Goal: Information Seeking & Learning: Learn about a topic

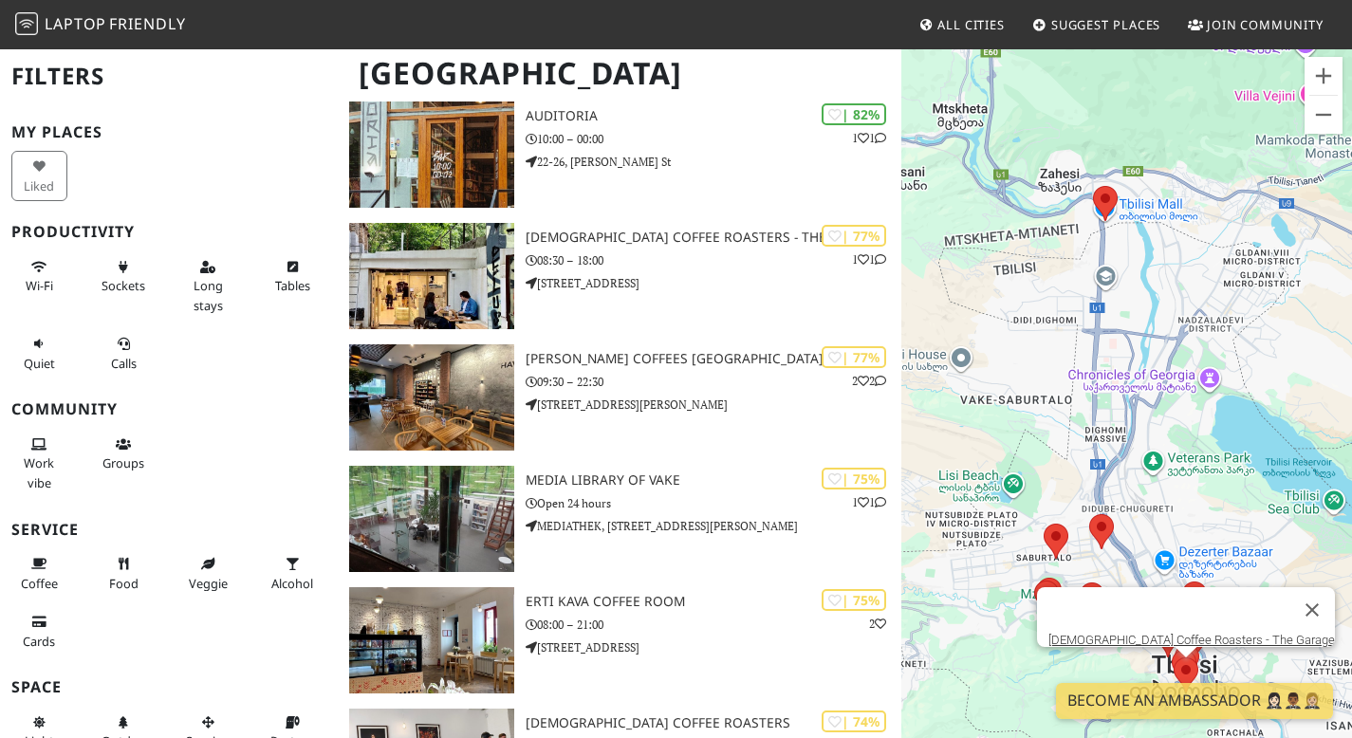
scroll to position [535, 0]
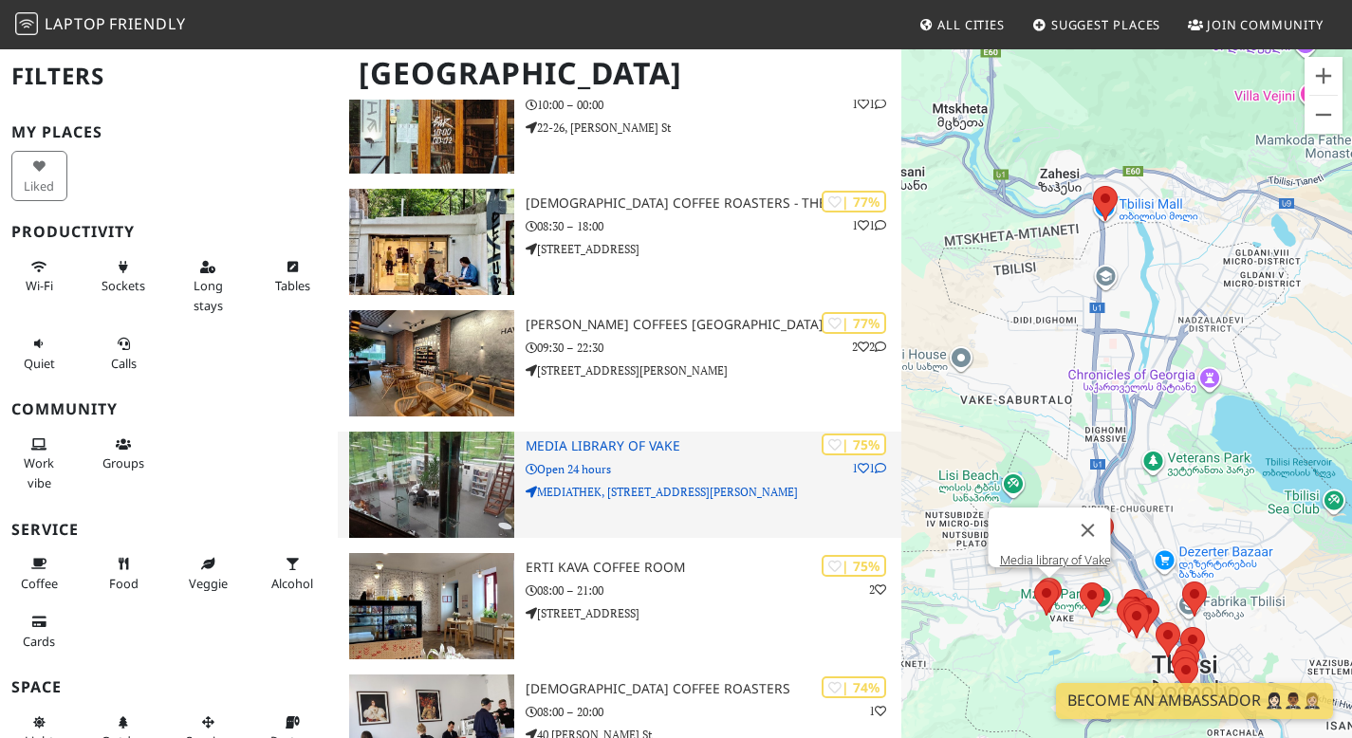
click at [650, 466] on div "| 75% 1 1 Media library of Vake Open 24 hours MEDIATHEK, 76 Ilia Chavchavadze A…" at bounding box center [714, 485] width 376 height 106
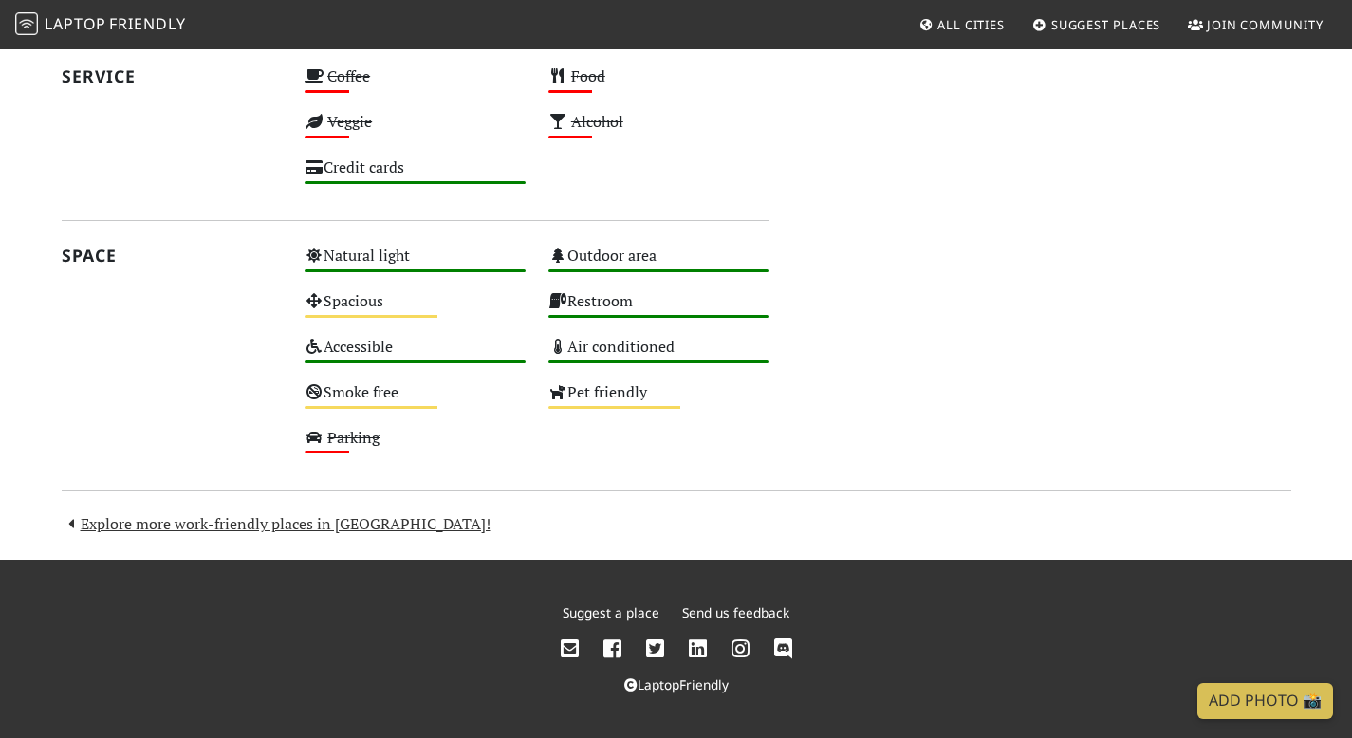
scroll to position [1366, 0]
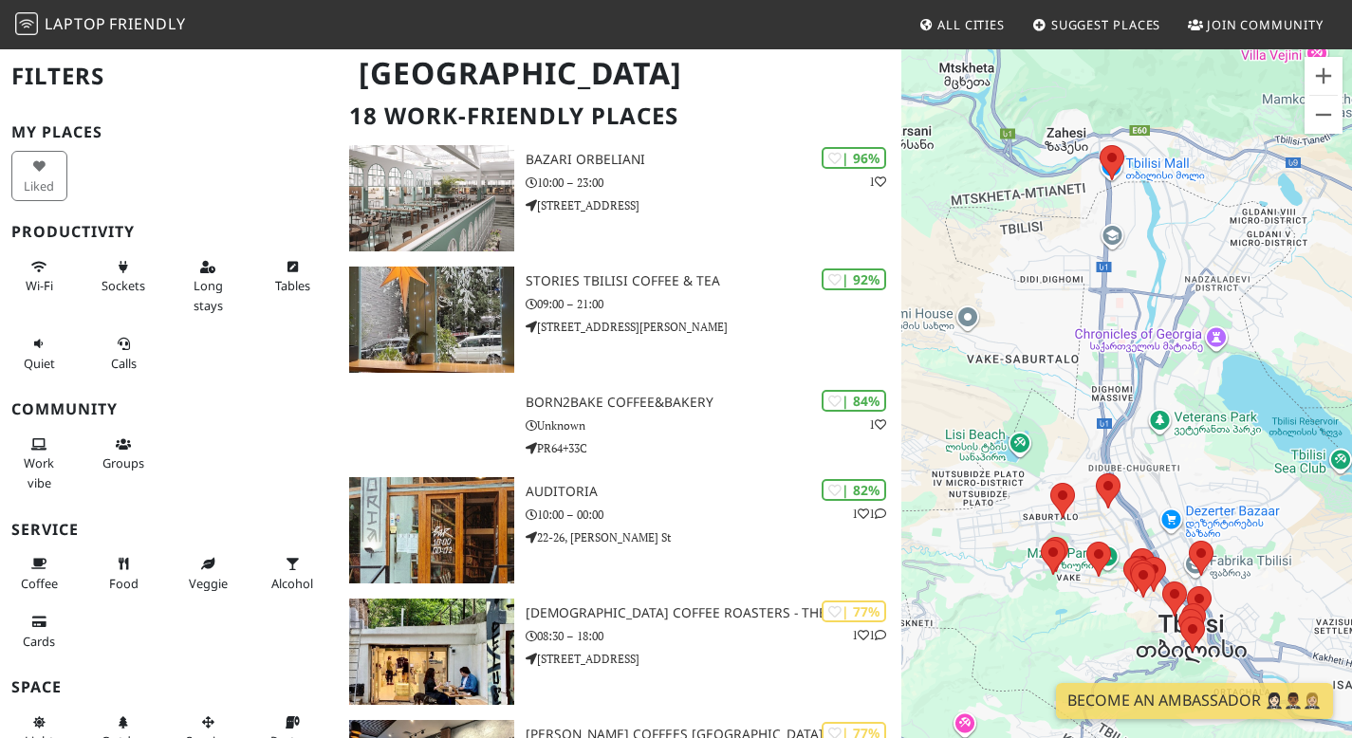
scroll to position [127, 0]
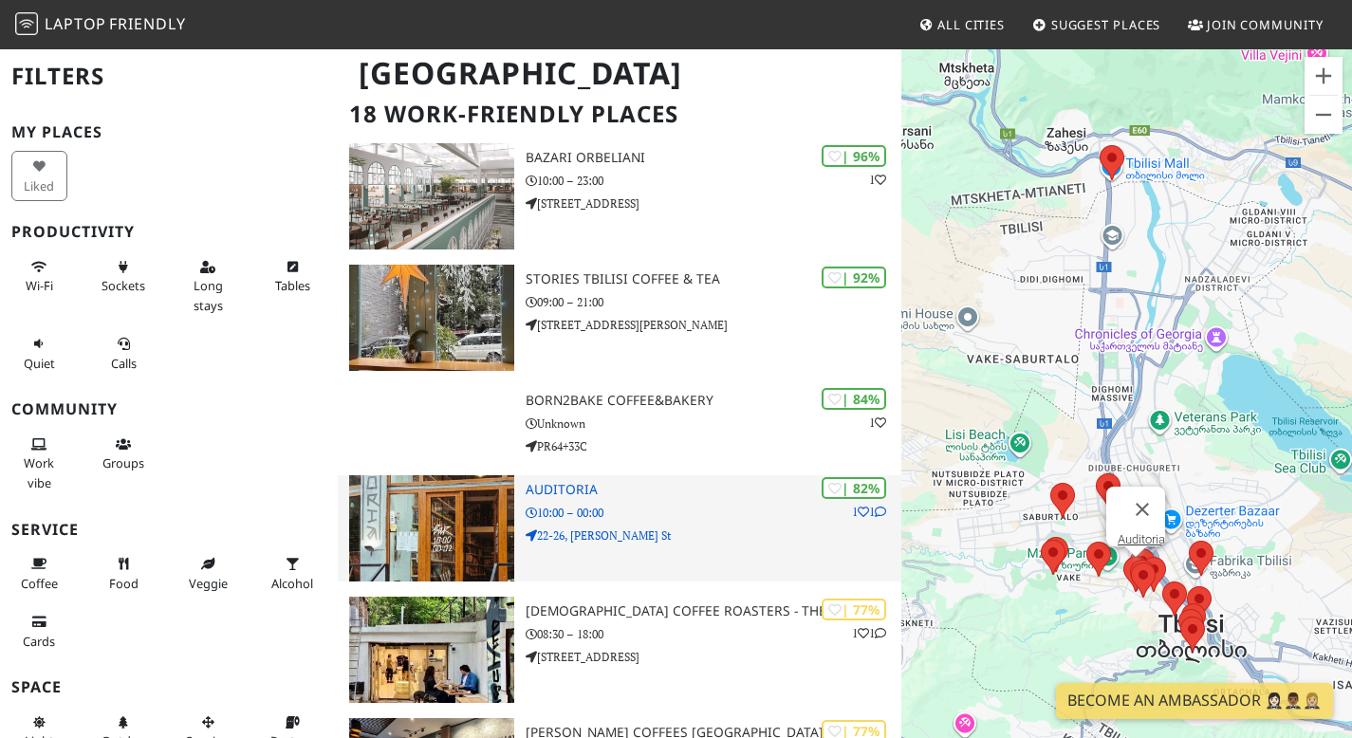
click at [560, 498] on h3 "Auditoria" at bounding box center [714, 490] width 376 height 16
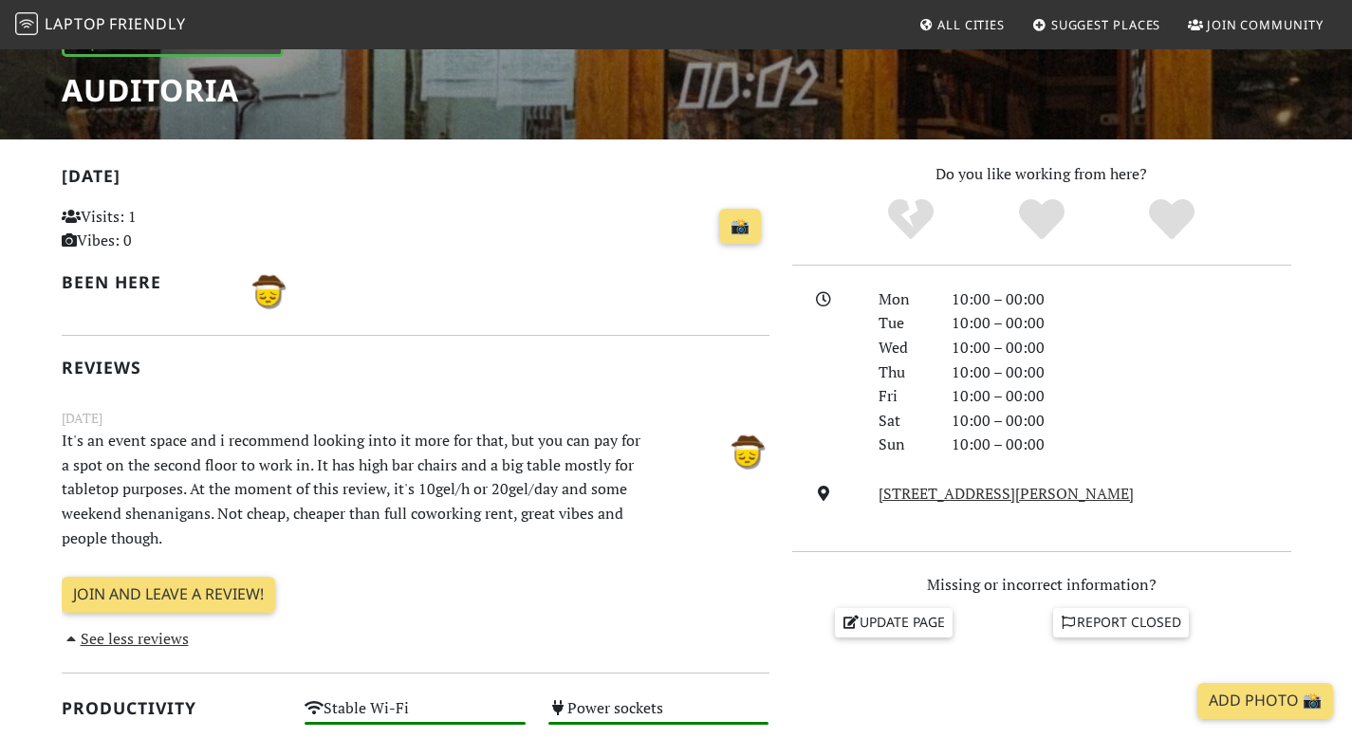
scroll to position [146, 0]
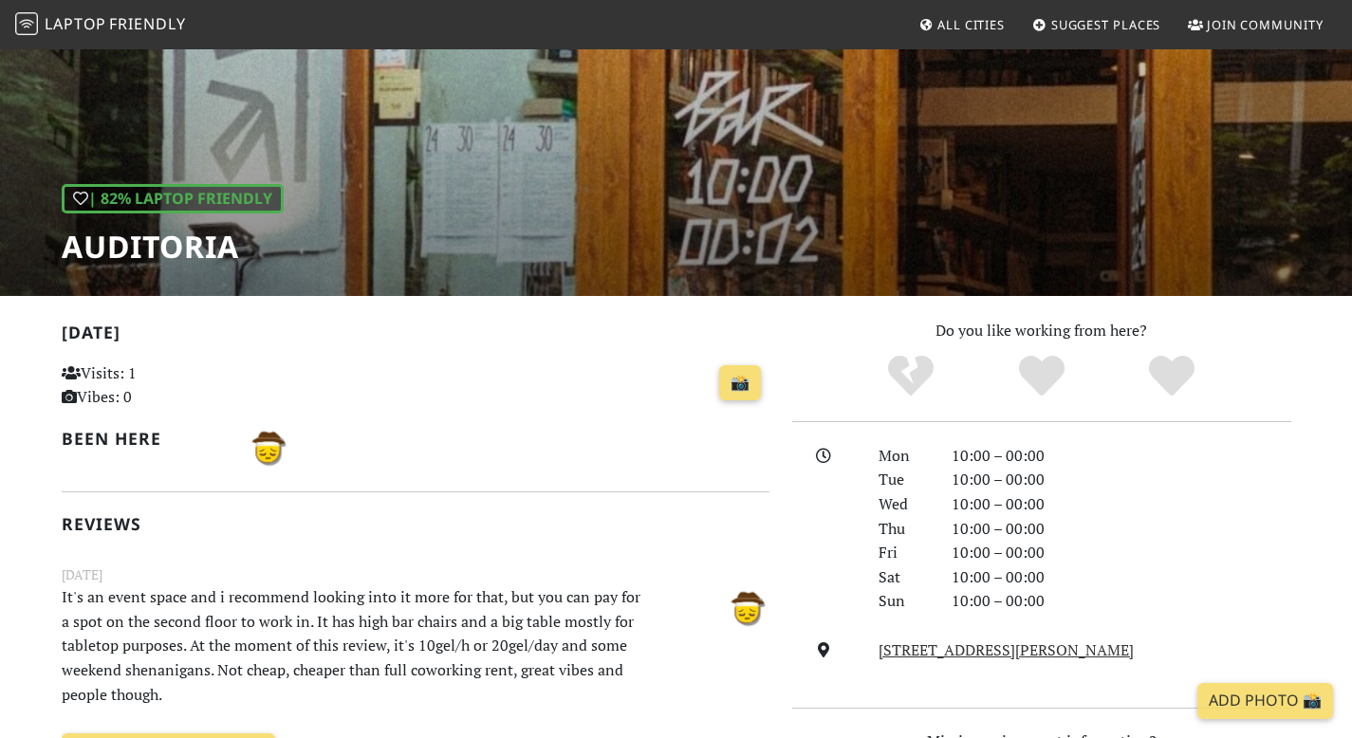
click at [529, 160] on div "| 82% Laptop Friendly Auditoria" at bounding box center [676, 98] width 1352 height 395
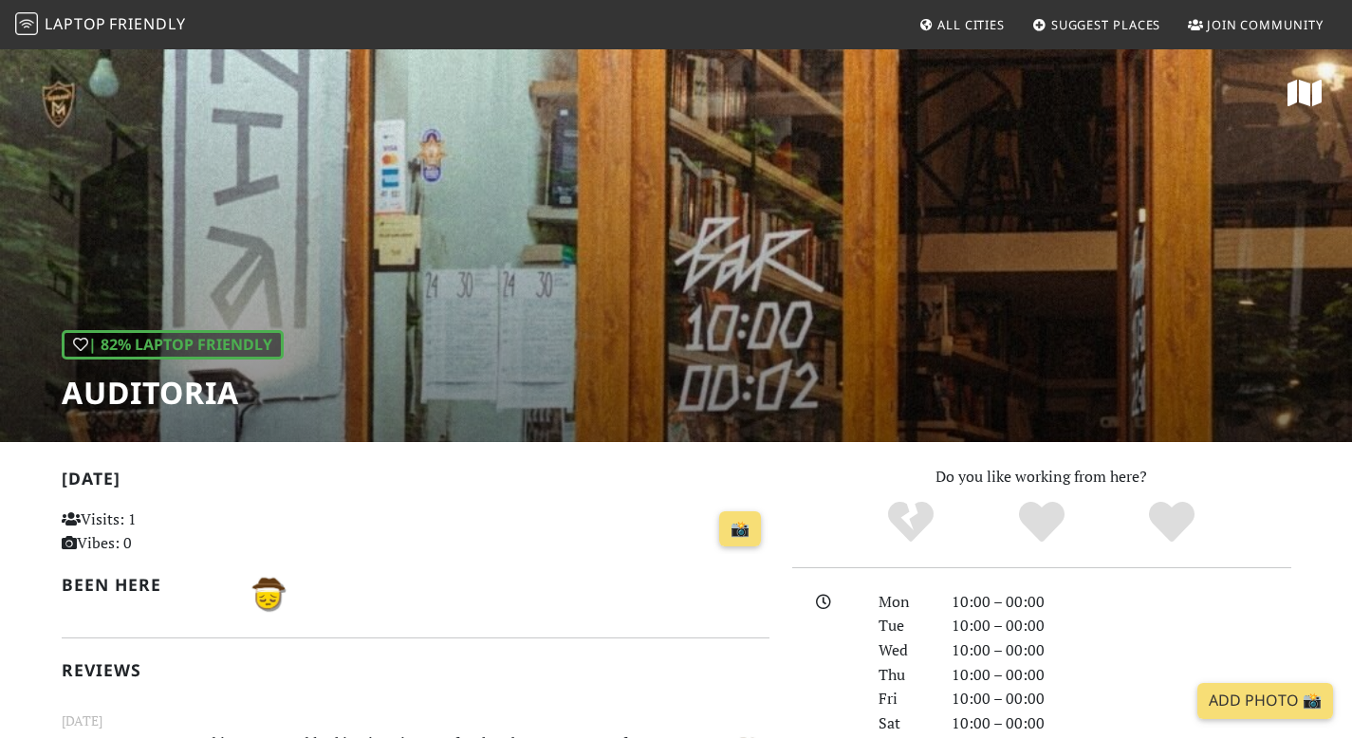
click at [1060, 270] on div "| 82% Laptop Friendly Auditoria" at bounding box center [676, 244] width 1352 height 395
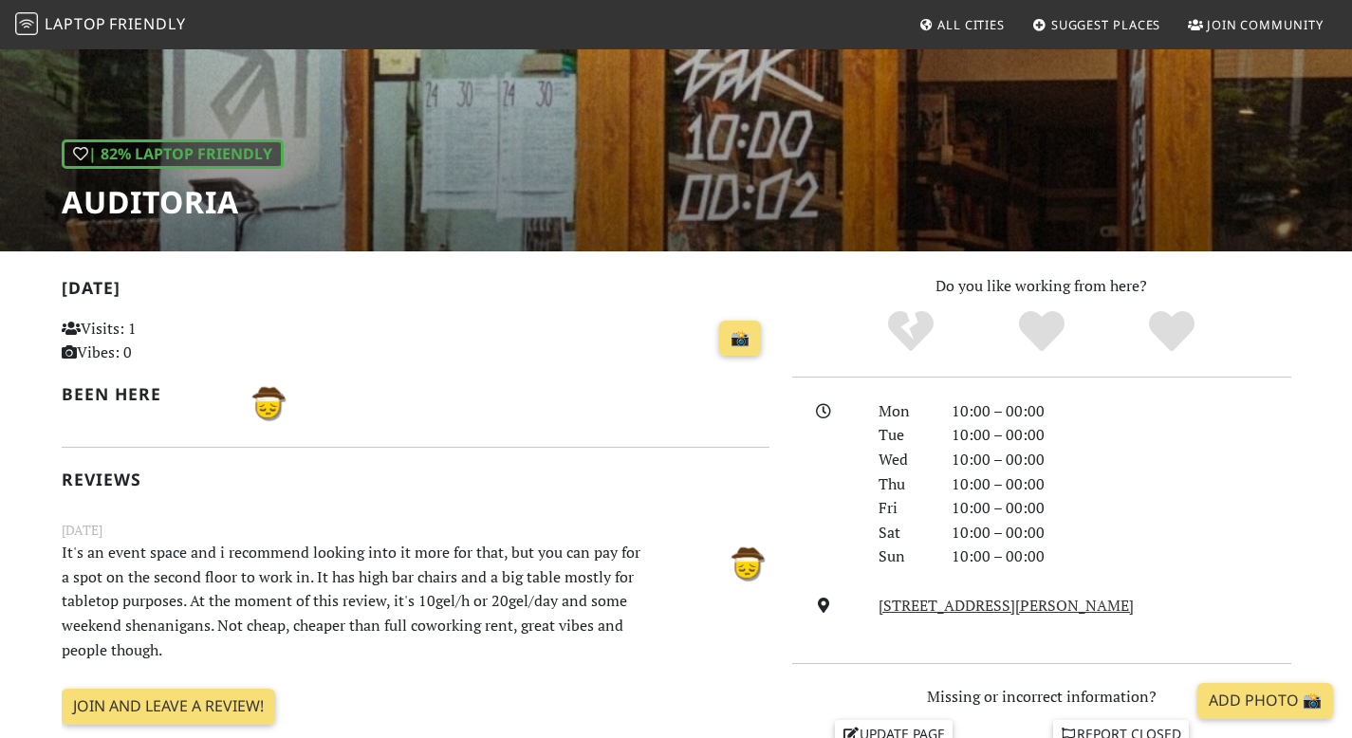
scroll to position [202, 0]
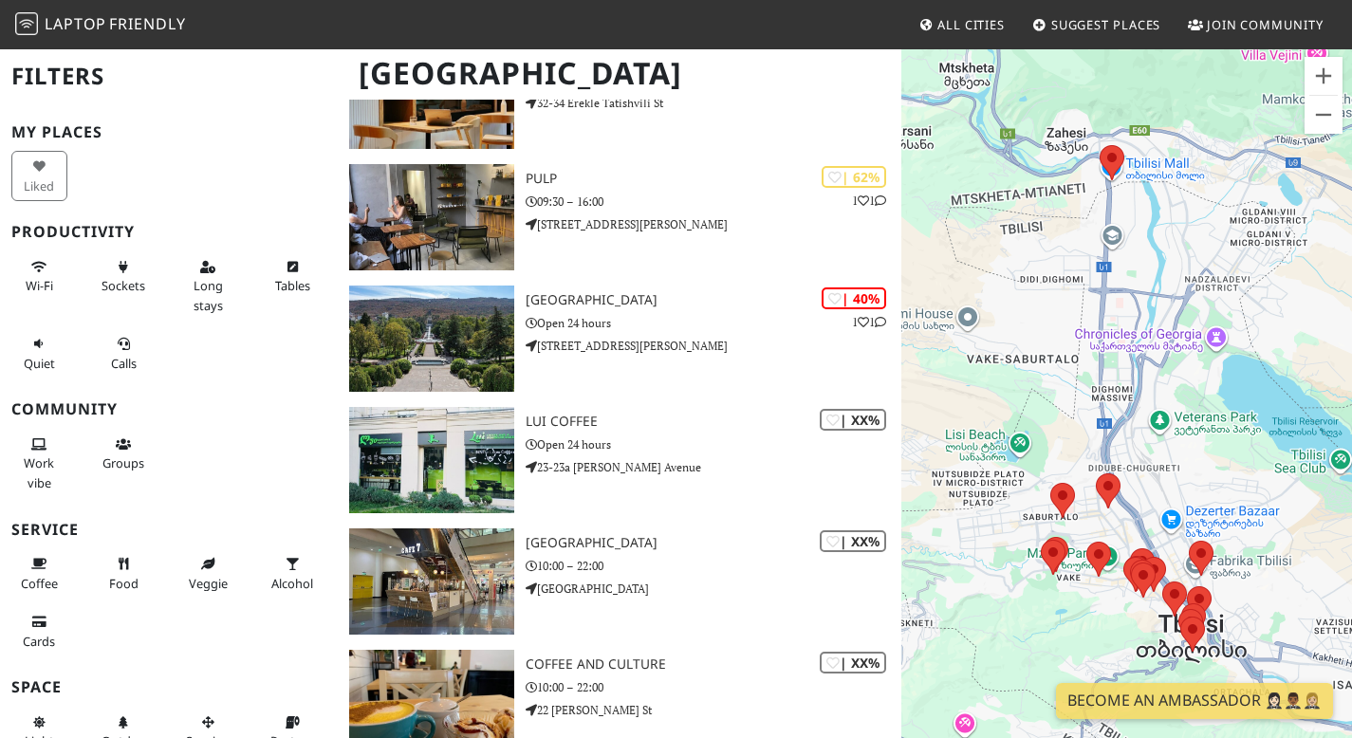
scroll to position [1413, 0]
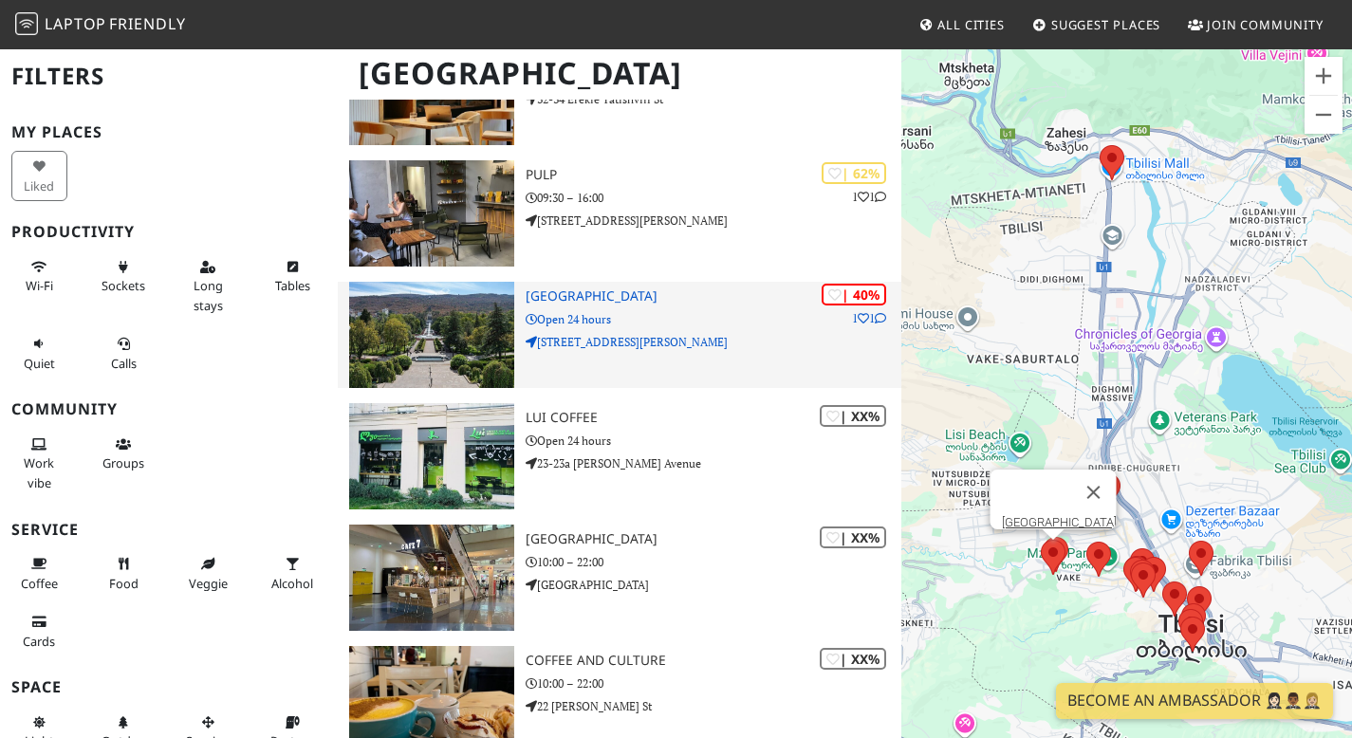
click at [565, 305] on h3 "[GEOGRAPHIC_DATA]" at bounding box center [714, 296] width 376 height 16
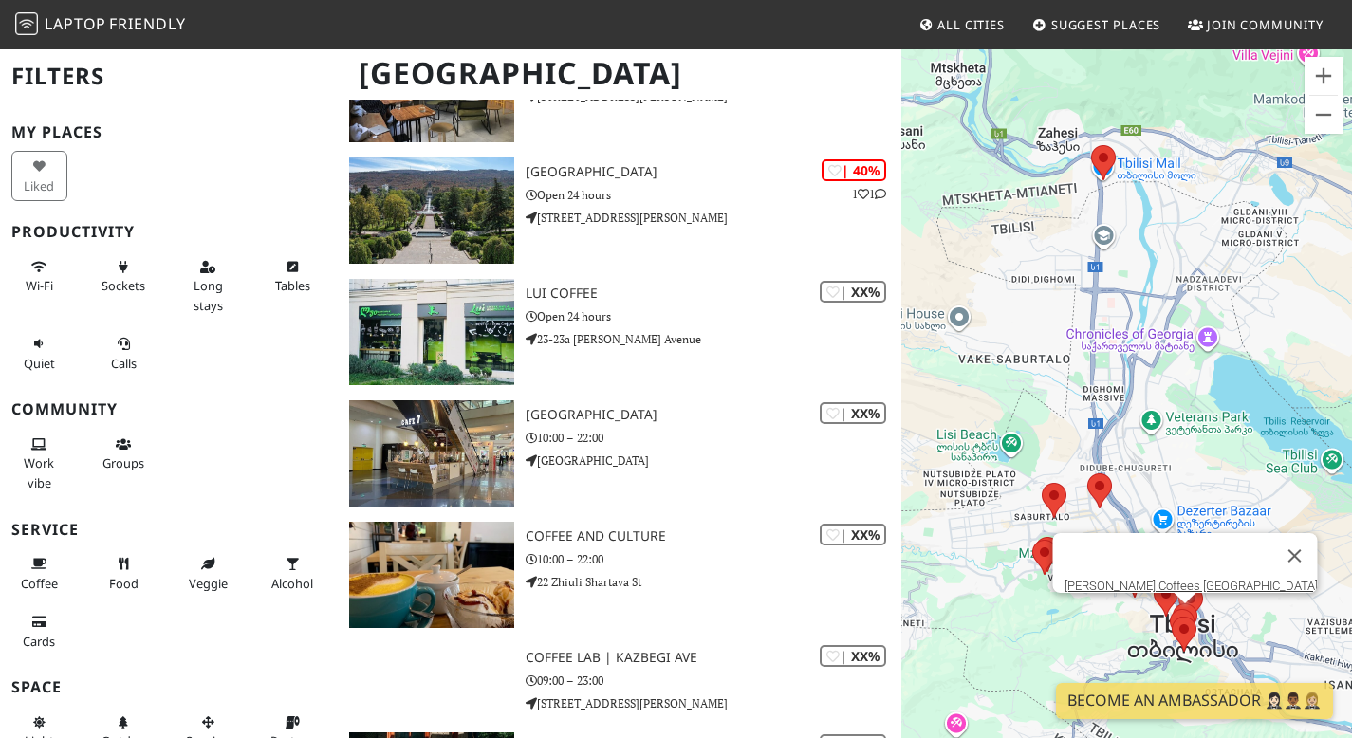
scroll to position [1786, 0]
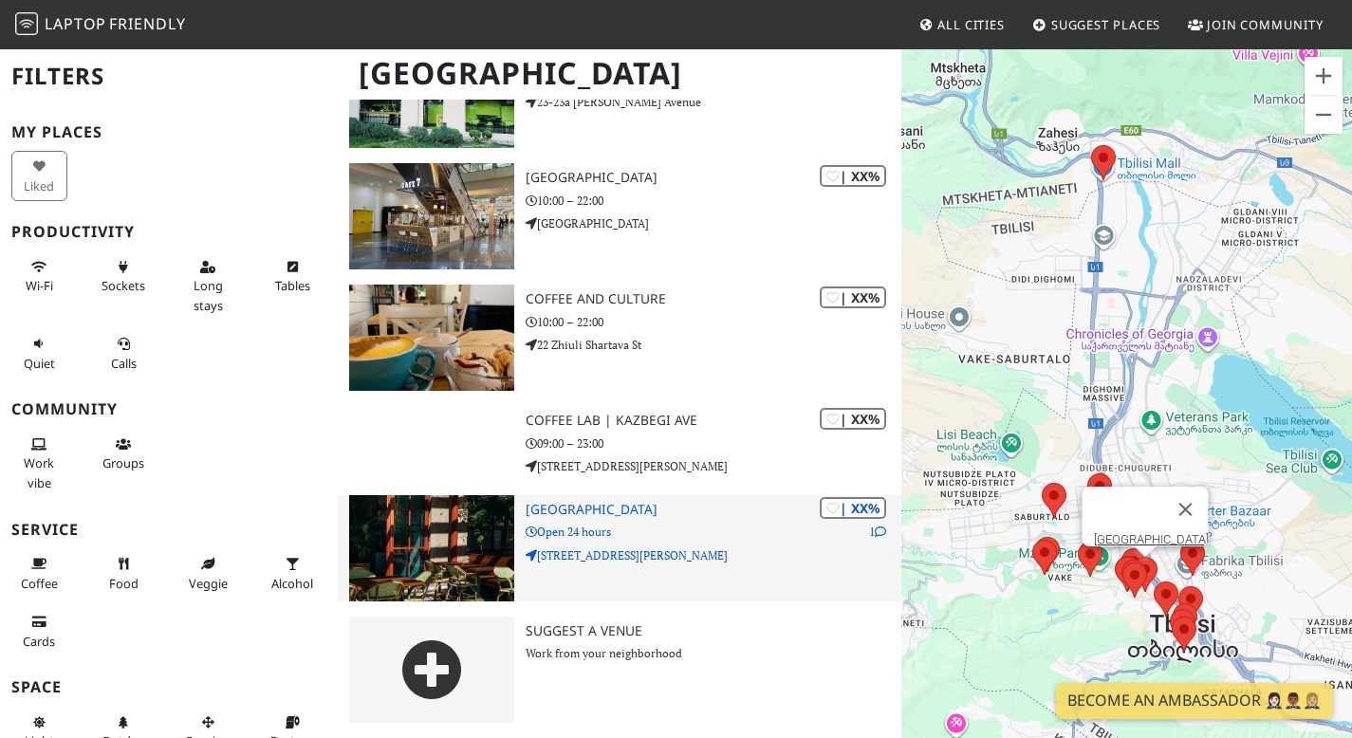
click at [578, 525] on p "Open 24 hours" at bounding box center [714, 532] width 376 height 18
